Goal: Information Seeking & Learning: Learn about a topic

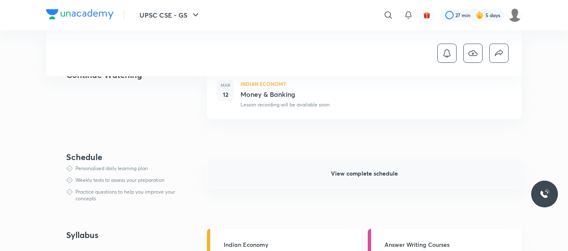
scroll to position [293, 0]
click at [344, 179] on button "View complete schedule" at bounding box center [364, 173] width 315 height 29
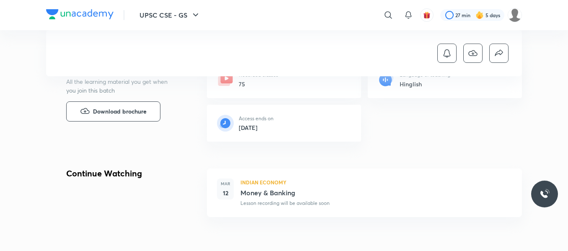
scroll to position [196, 0]
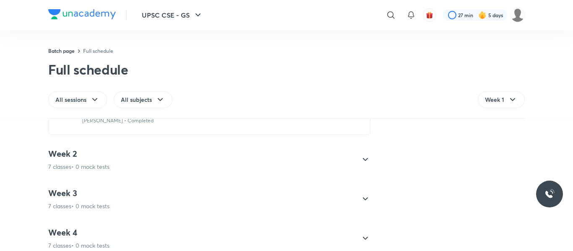
scroll to position [391, 0]
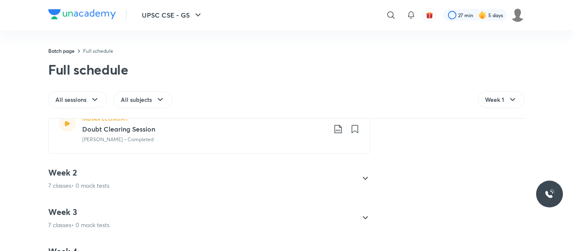
click at [102, 215] on h4 "Week 3" at bounding box center [78, 212] width 61 height 11
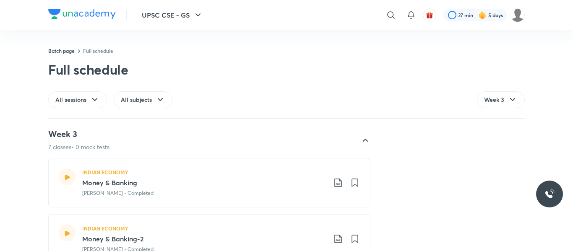
scroll to position [98, 0]
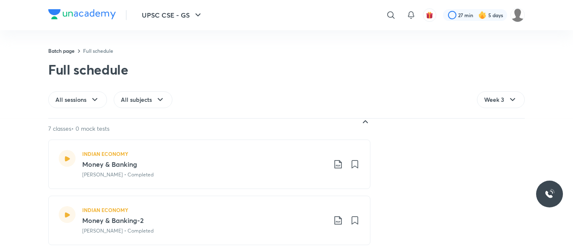
click at [109, 220] on h3 "Money & Banking-2" at bounding box center [204, 220] width 244 height 10
